Goal: Find specific page/section: Find specific page/section

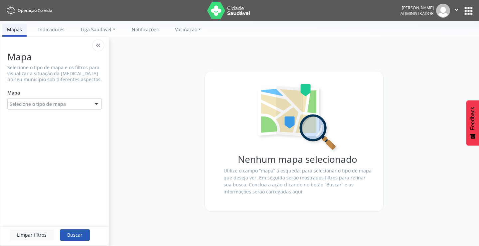
click at [469, 11] on button "apps" at bounding box center [469, 11] width 12 height 12
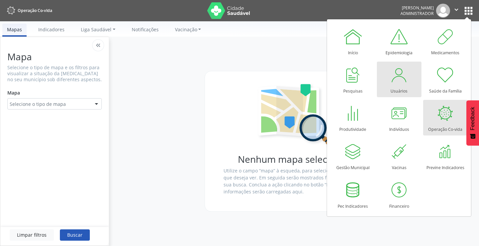
click at [398, 86] on div "Usuários" at bounding box center [398, 89] width 17 height 9
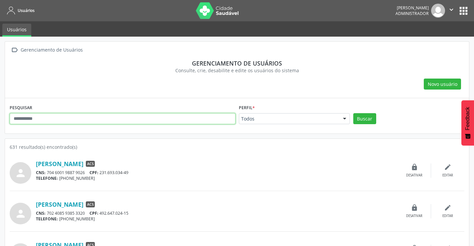
click at [31, 121] on input "text" at bounding box center [123, 118] width 226 height 11
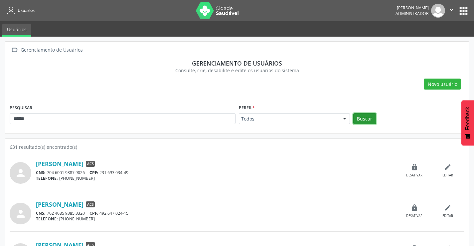
click at [368, 120] on button "Buscar" at bounding box center [364, 118] width 23 height 11
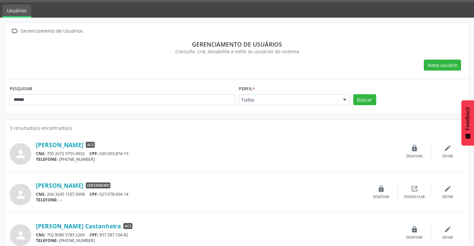
scroll to position [29, 0]
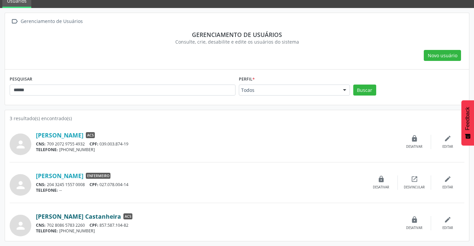
click at [121, 217] on link "Elaine de Oliveira Salles Castanheira" at bounding box center [78, 216] width 85 height 7
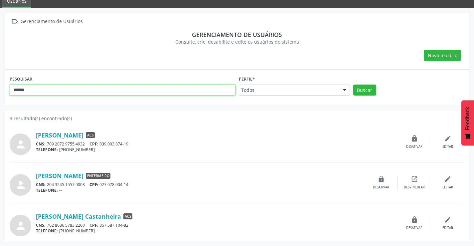
drag, startPoint x: 34, startPoint y: 87, endPoint x: 3, endPoint y: 85, distance: 31.0
click at [3, 85] on div " Gerenciamento de Usuários Gerenciamento de usuários Consulte, crie, desabilit…" at bounding box center [237, 127] width 474 height 238
paste input "**********"
type input "**********"
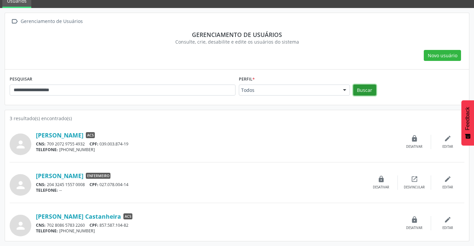
click at [367, 93] on button "Buscar" at bounding box center [364, 89] width 23 height 11
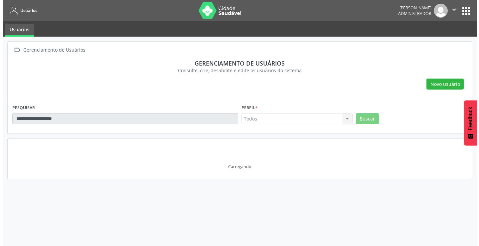
scroll to position [0, 0]
